Goal: Task Accomplishment & Management: Complete application form

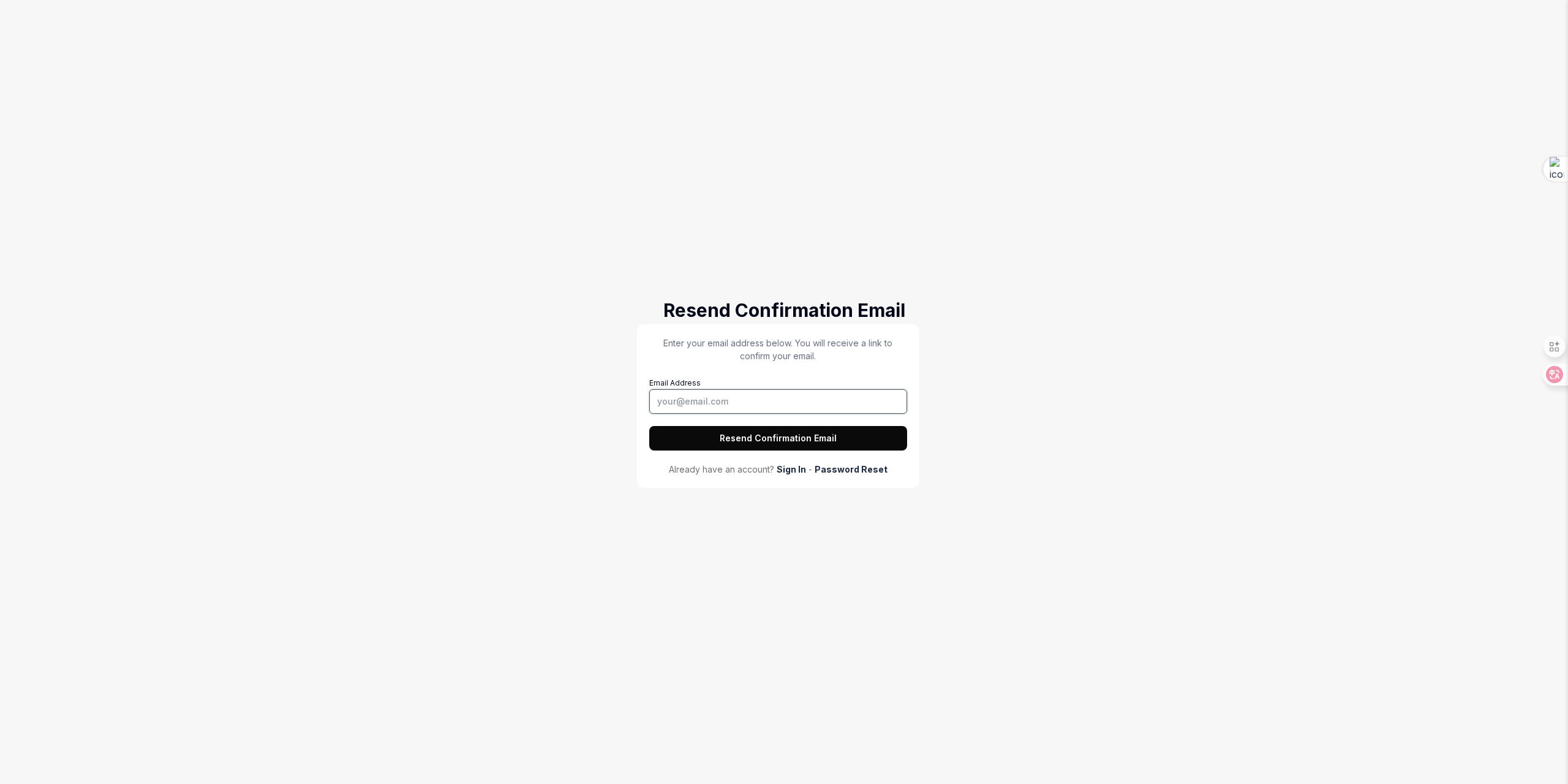
click at [750, 399] on input "Email Address" at bounding box center [778, 401] width 258 height 25
type input "wangyushiyigerena@gmail.com"
click at [753, 440] on button "Resend Confirmation Email" at bounding box center [778, 438] width 258 height 25
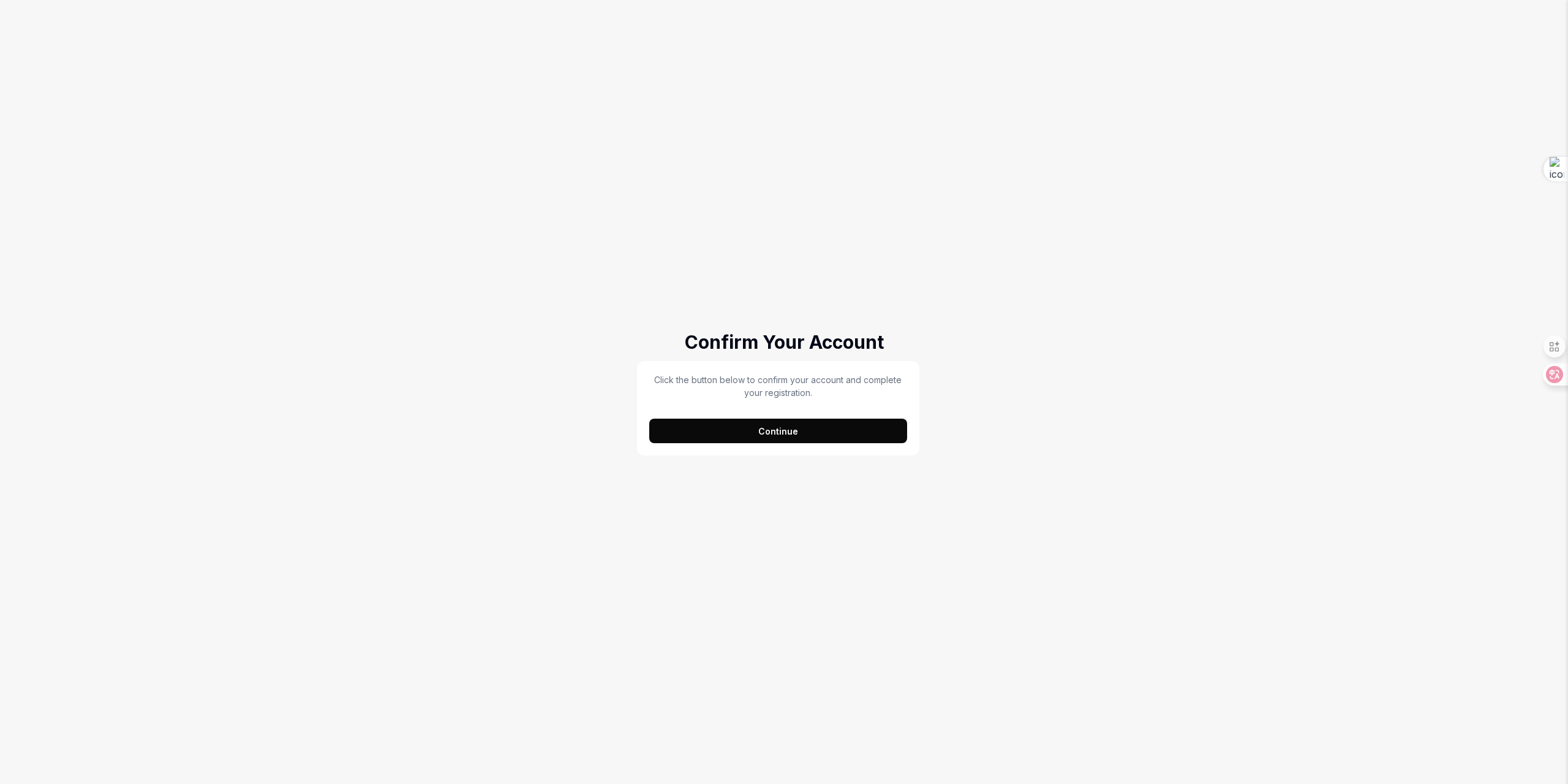
click at [800, 428] on button "Continue" at bounding box center [778, 431] width 258 height 25
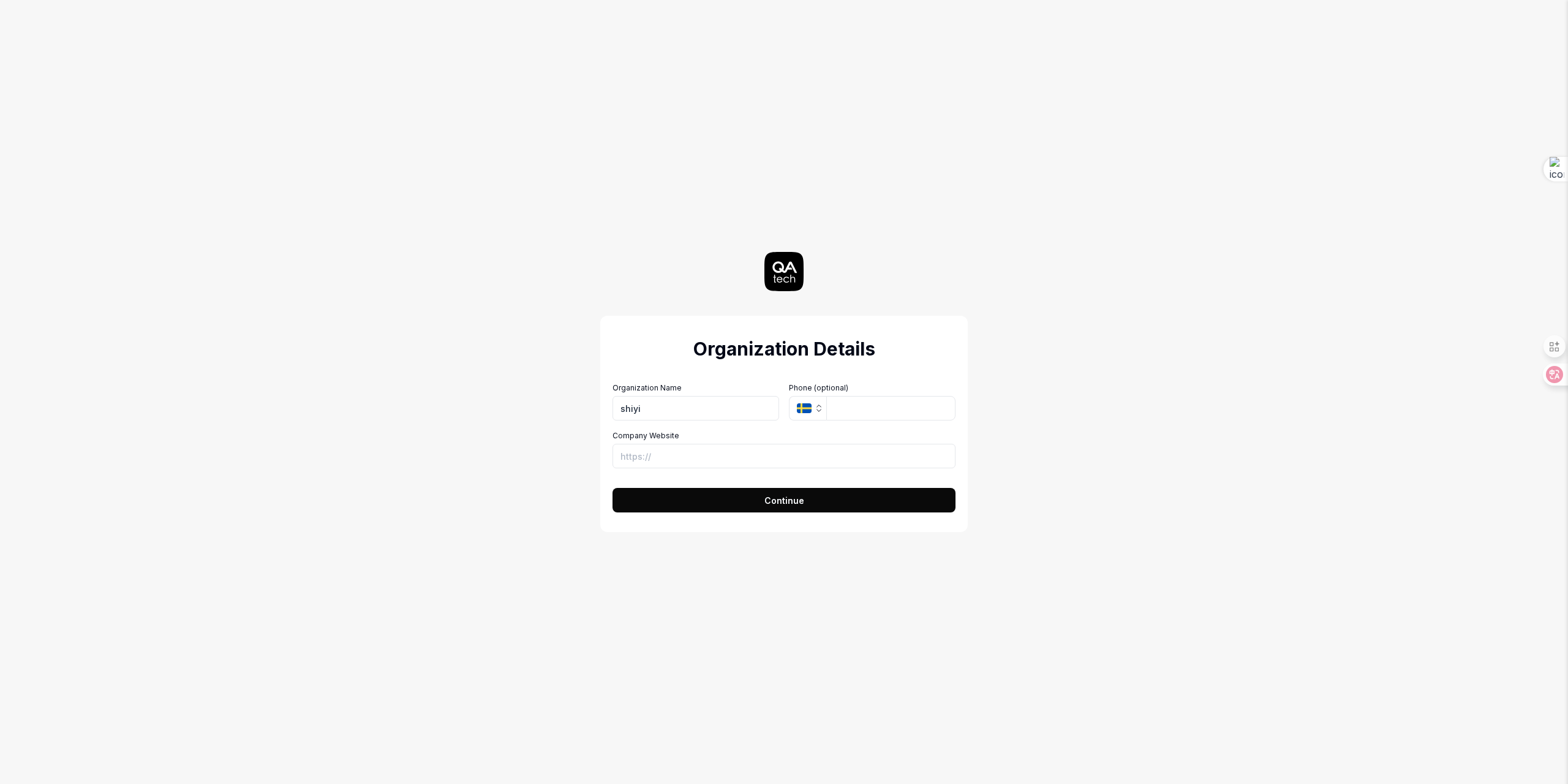
type input "shiyi"
click at [716, 457] on input "Company Website" at bounding box center [784, 456] width 343 height 25
type input "https://amazonuul.com"
click at [742, 510] on button "Continue" at bounding box center [784, 500] width 343 height 25
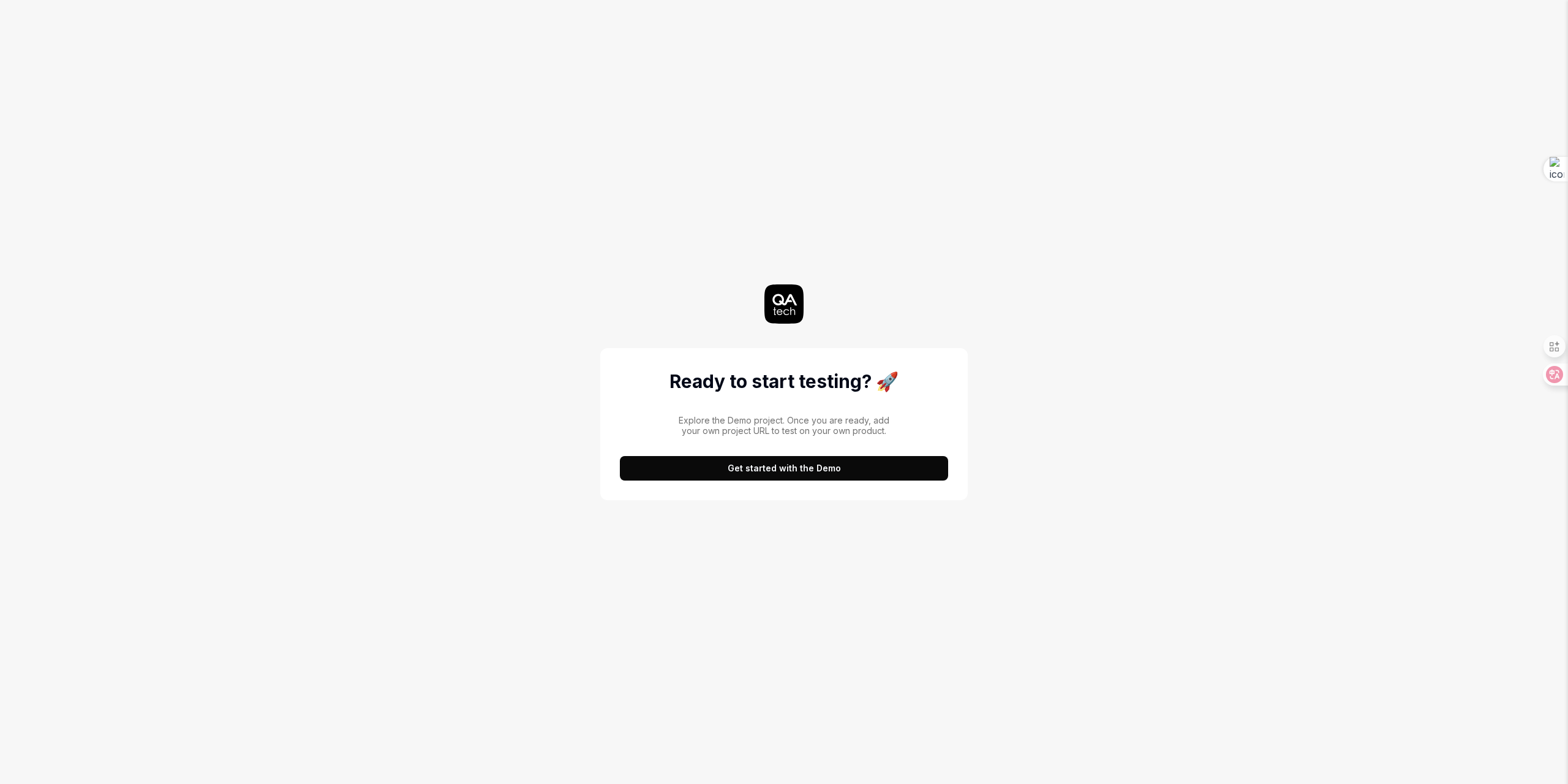
click at [773, 471] on button "Get started with the Demo" at bounding box center [784, 468] width 329 height 25
